Goal: Find specific page/section: Find specific page/section

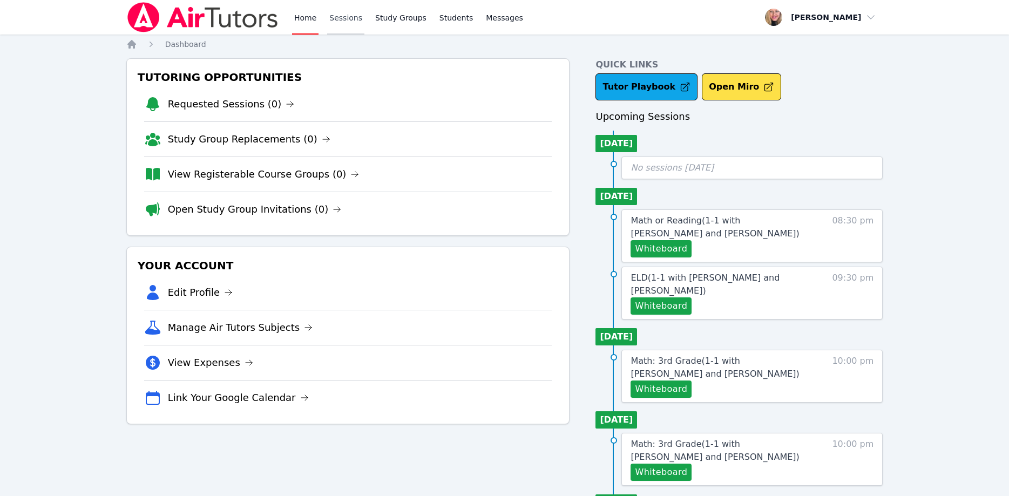
click at [343, 26] on link "Sessions" at bounding box center [345, 17] width 37 height 35
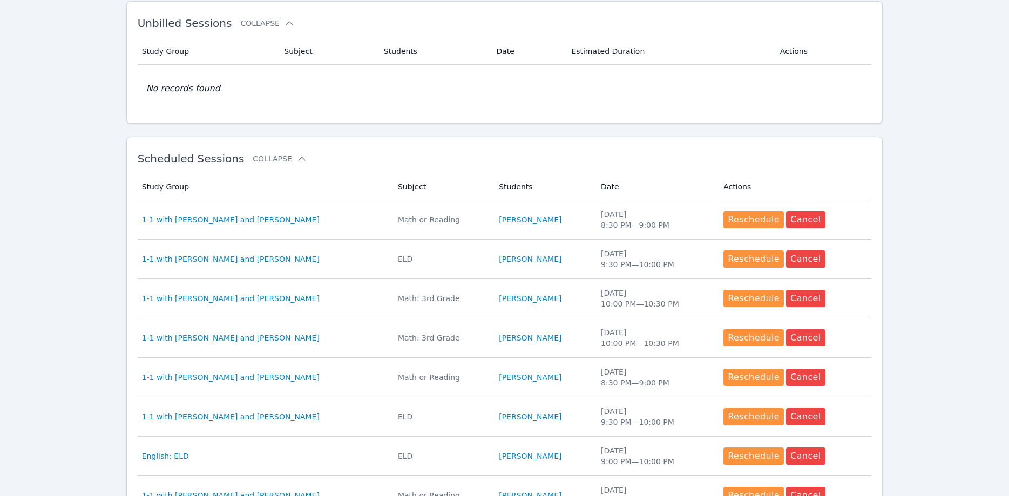
scroll to position [220, 0]
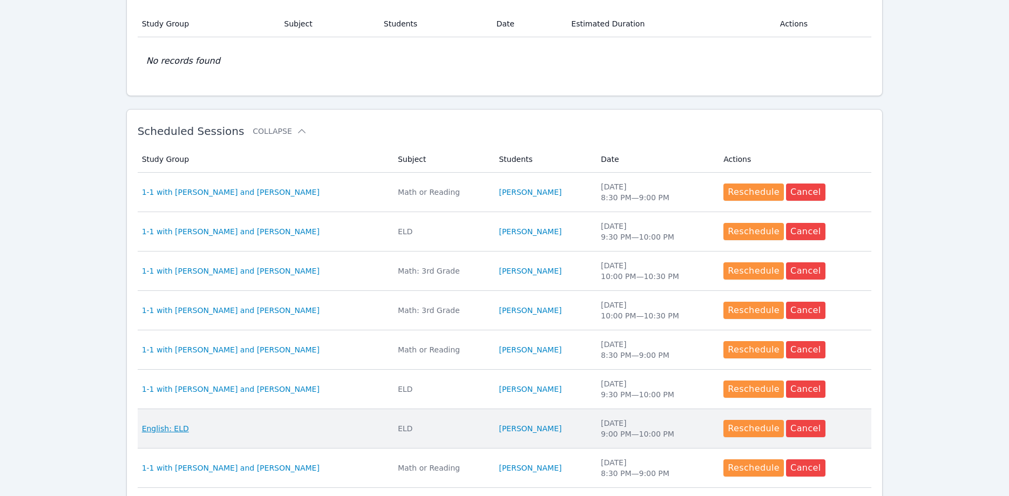
click at [165, 428] on span "English: ELD" at bounding box center [165, 428] width 47 height 11
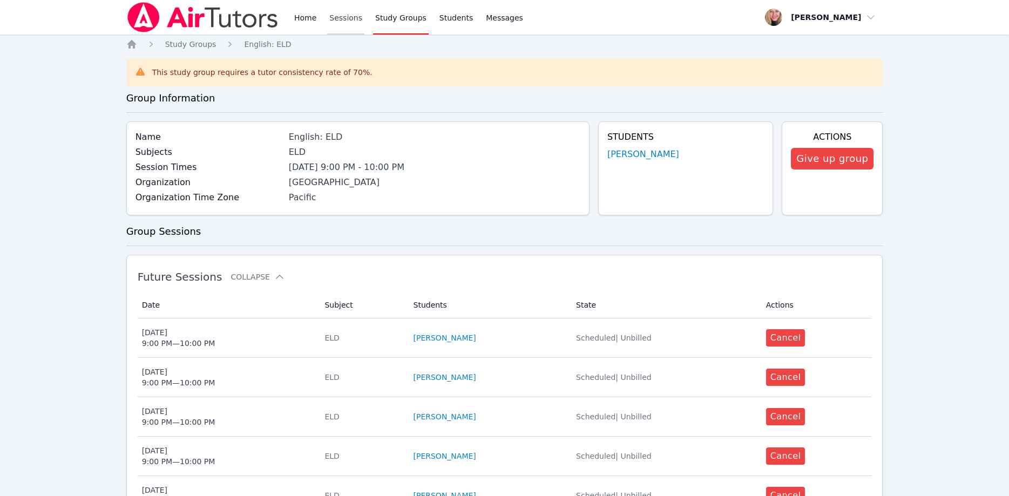
click at [331, 21] on link "Sessions" at bounding box center [345, 17] width 37 height 35
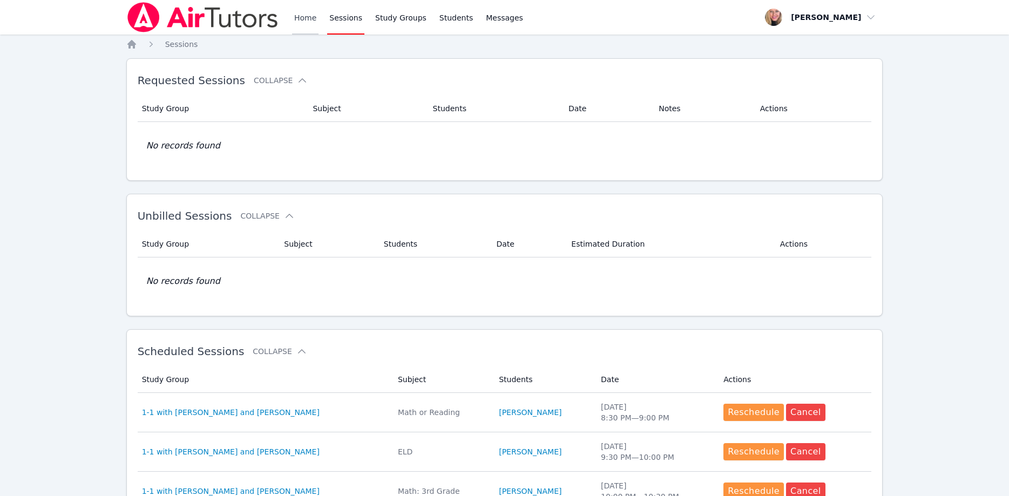
click at [309, 22] on link "Home" at bounding box center [305, 17] width 26 height 35
